Goal: Information Seeking & Learning: Understand process/instructions

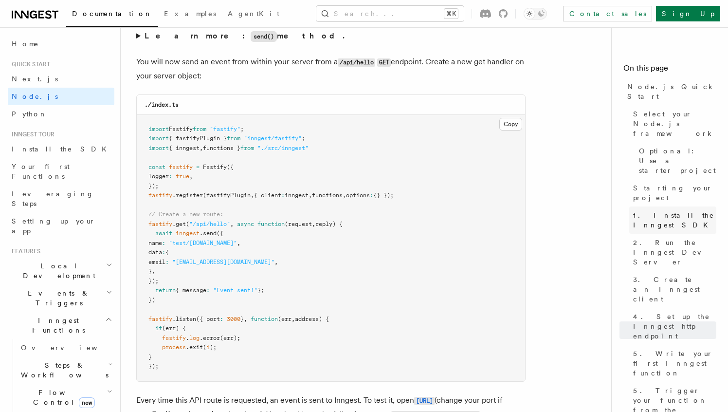
click at [661, 210] on span "1. Install the Inngest SDK" at bounding box center [674, 219] width 83 height 19
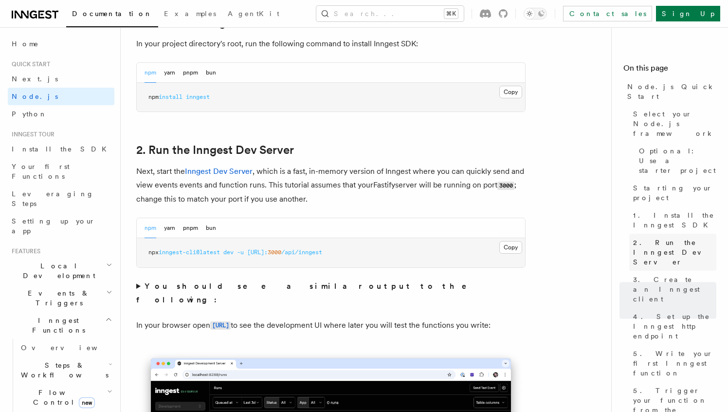
scroll to position [625, 0]
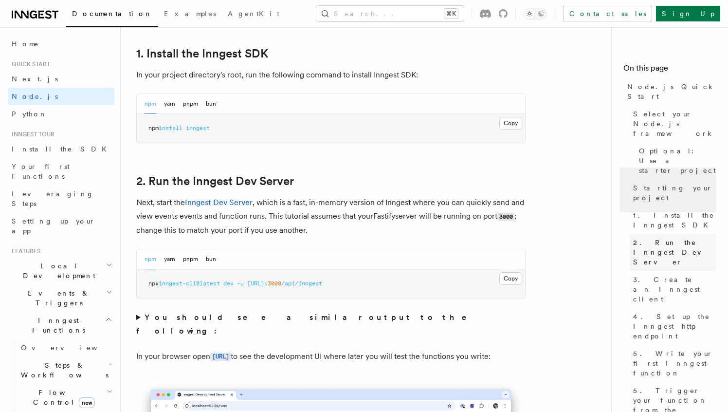
click at [653, 237] on span "2. Run the Inngest Dev Server" at bounding box center [674, 251] width 83 height 29
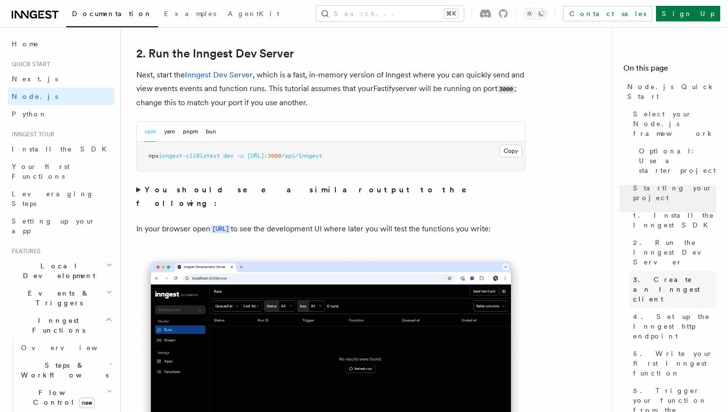
click at [648, 274] on span "3. Create an Inngest client" at bounding box center [674, 288] width 83 height 29
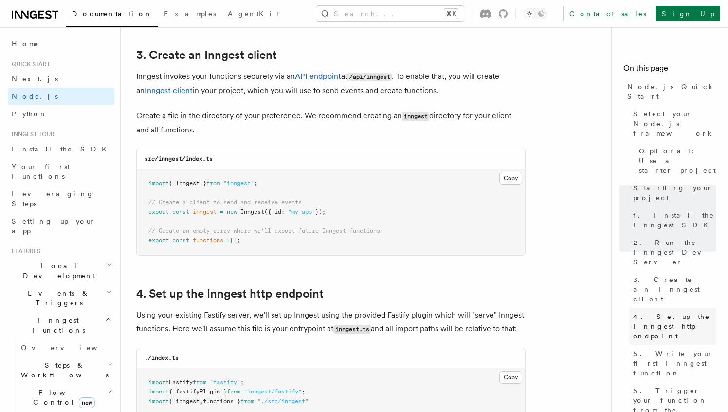
scroll to position [1233, 0]
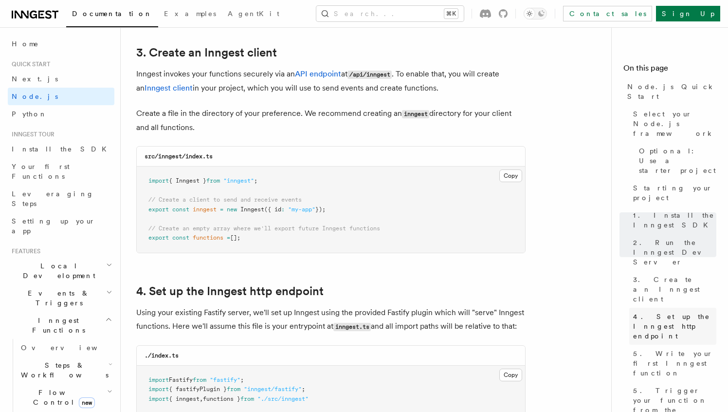
click at [649, 311] on span "4. Set up the Inngest http endpoint" at bounding box center [674, 325] width 83 height 29
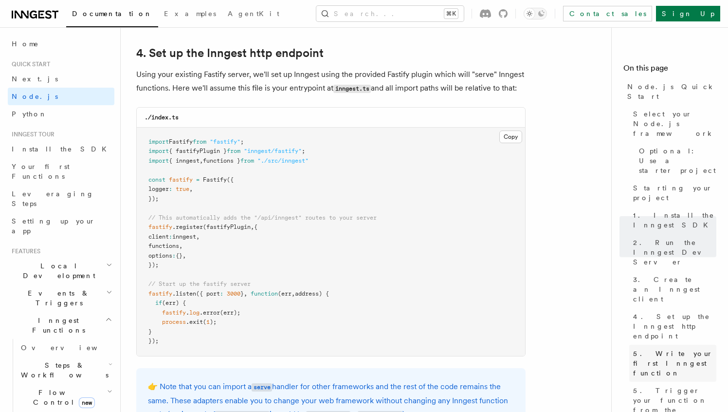
scroll to position [1471, 0]
click at [649, 348] on span "5. Write your first Inngest function" at bounding box center [674, 362] width 83 height 29
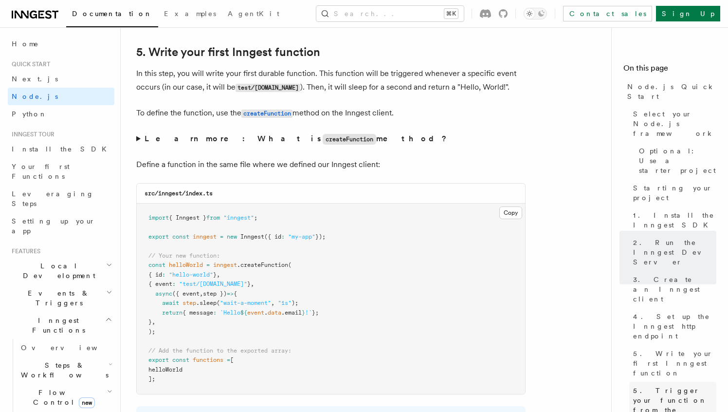
scroll to position [1890, 0]
click at [649, 385] on span "5. Trigger your function from the Inngest Dev Server UI" at bounding box center [674, 409] width 83 height 49
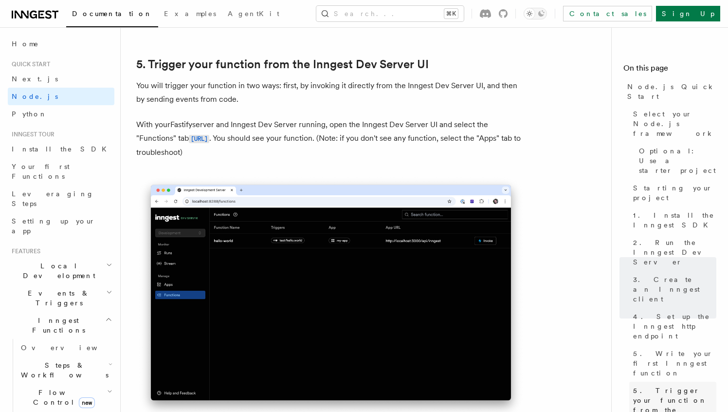
scroll to position [2373, 0]
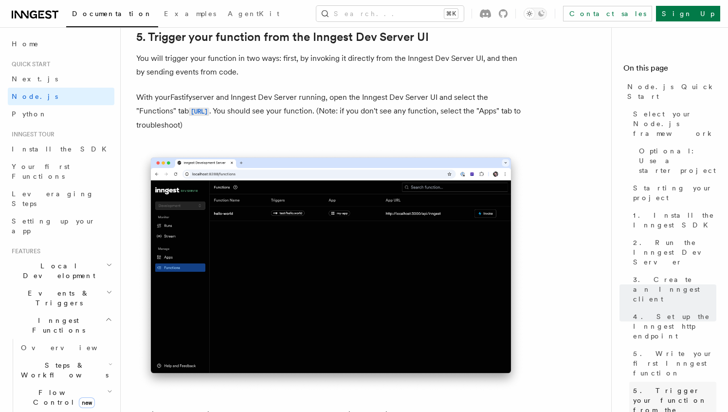
click at [649, 381] on link "5. Trigger your function from the Inngest Dev Server UI" at bounding box center [672, 409] width 87 height 56
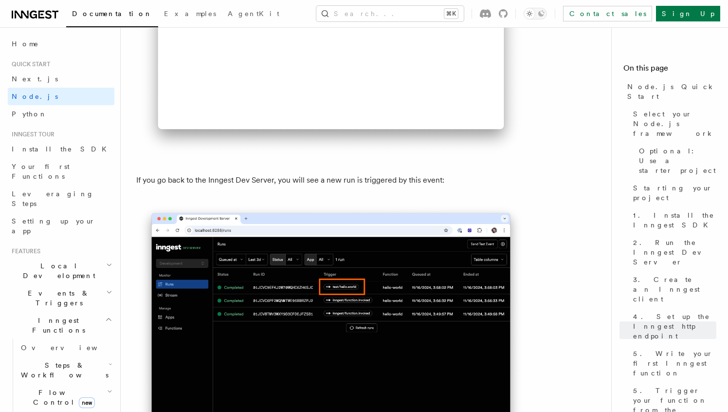
scroll to position [5723, 0]
